Goal: Task Accomplishment & Management: Use online tool/utility

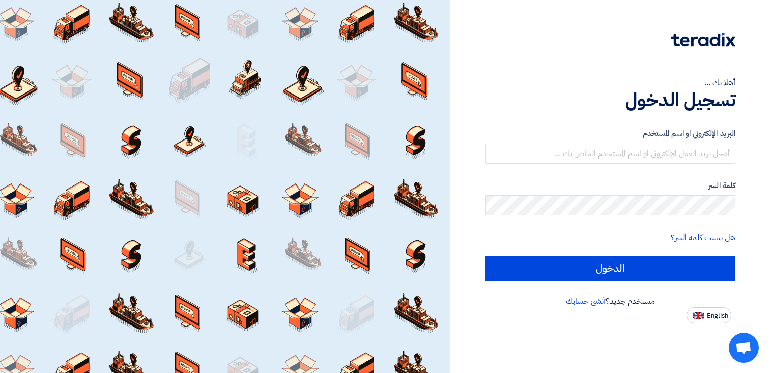
drag, startPoint x: 664, startPoint y: 48, endPoint x: 683, endPoint y: 42, distance: 20.3
click at [683, 42] on div at bounding box center [611, 46] width 250 height 28
click at [617, 50] on div at bounding box center [611, 46] width 250 height 28
click at [771, 325] on html "أهلا بك ... تسجيل الدخول البريد الإلكتروني او اسم المستخدم كلمة السر هل نسيت كل…" at bounding box center [385, 186] width 771 height 373
